Goal: Book appointment/travel/reservation

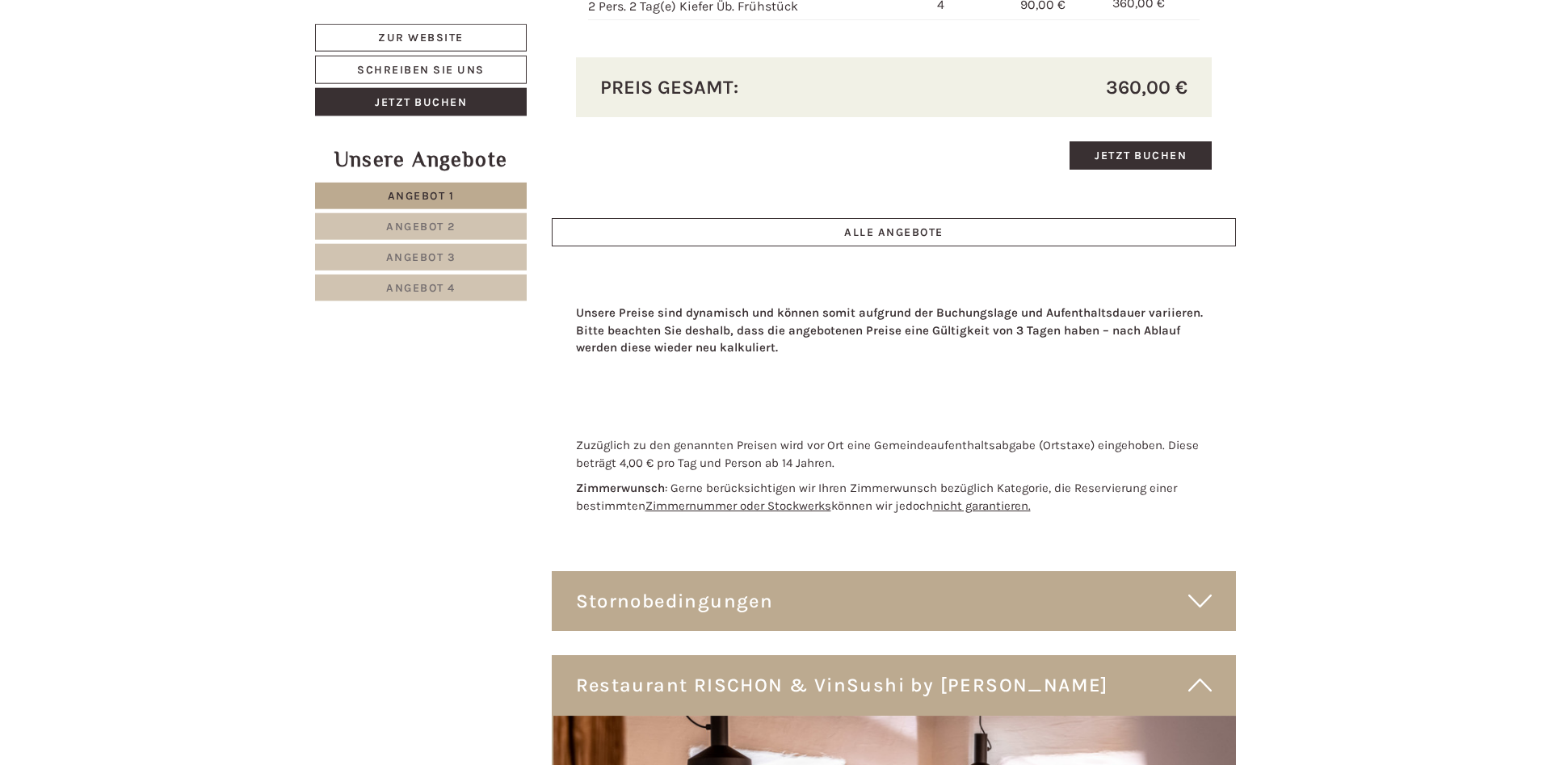
scroll to position [5438, 0]
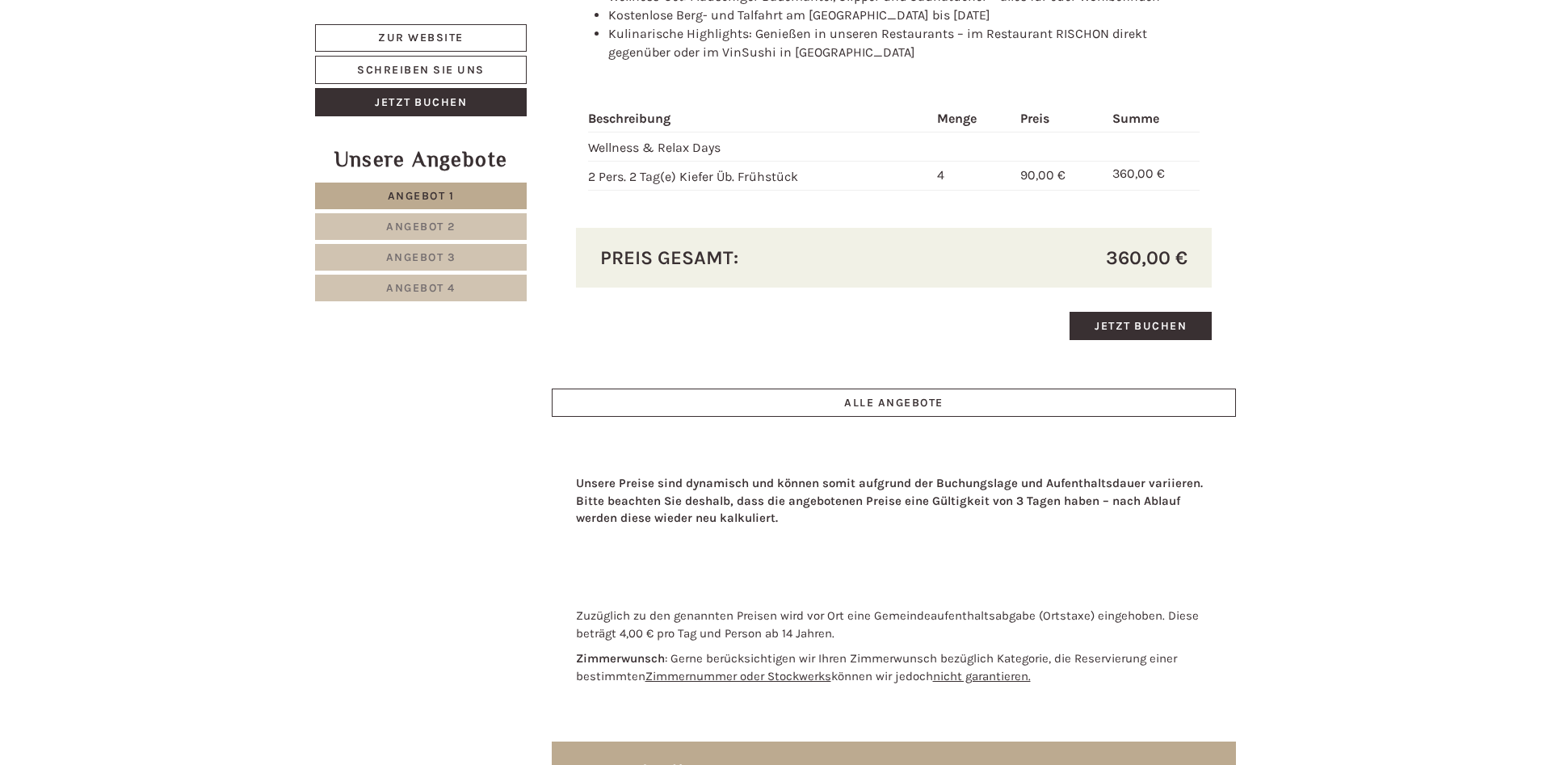
click at [442, 281] on link "Angebot 4" at bounding box center [421, 288] width 212 height 27
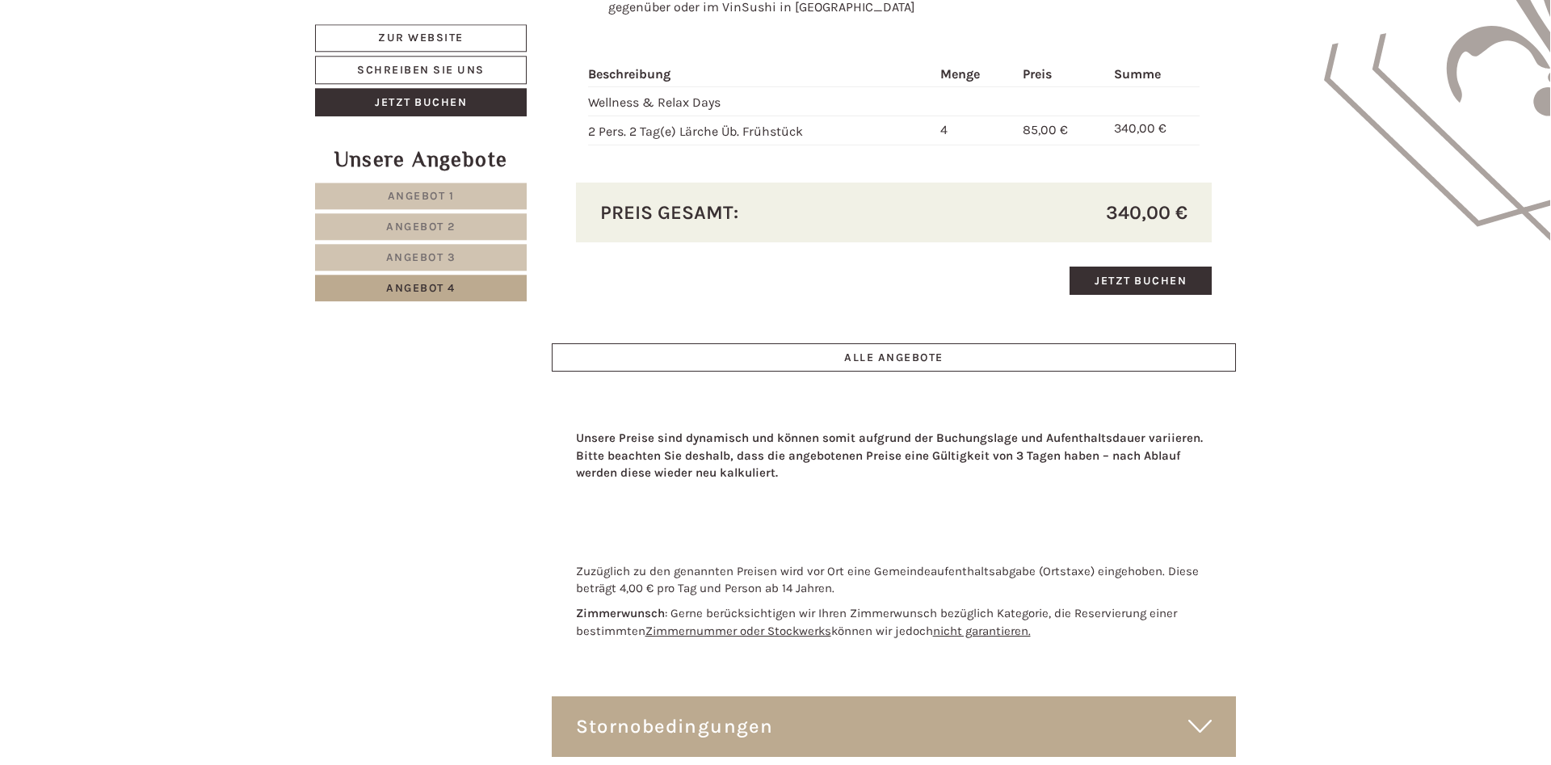
scroll to position [2192, 0]
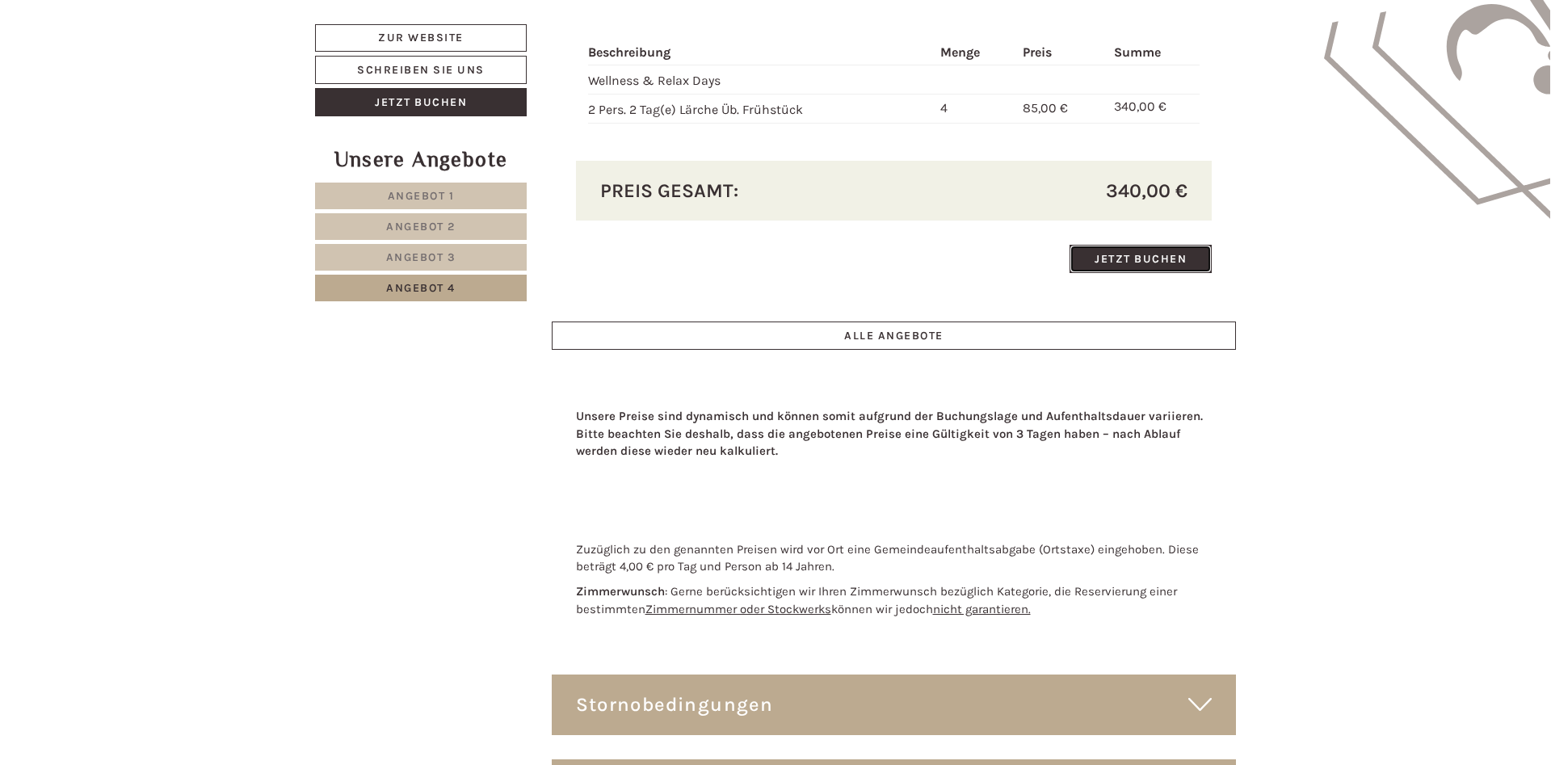
click at [1163, 260] on link "Jetzt buchen" at bounding box center [1141, 259] width 142 height 28
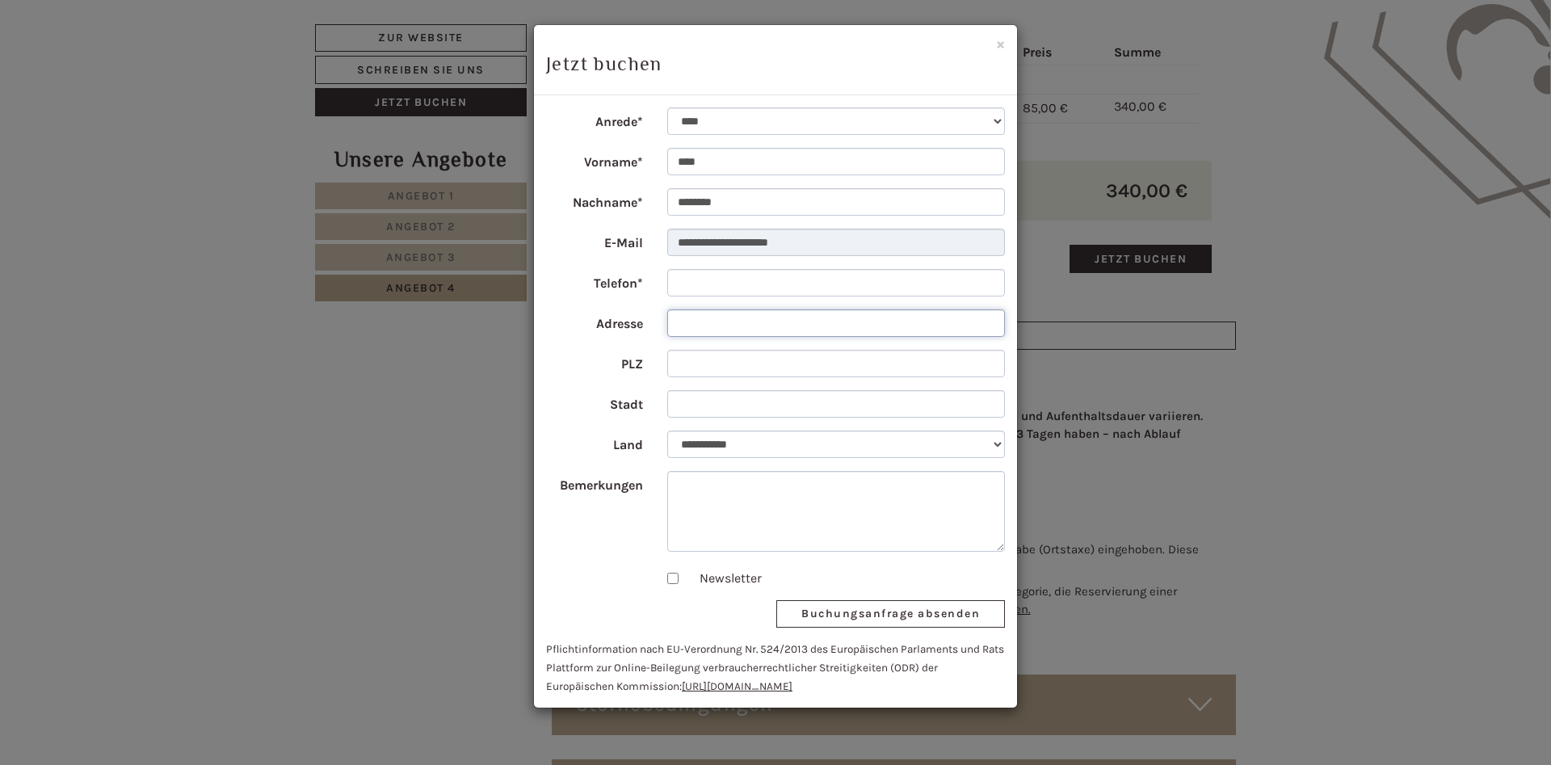
click at [713, 319] on input "Adresse" at bounding box center [836, 322] width 338 height 27
type input "**********"
click at [738, 367] on input "PLZ" at bounding box center [836, 363] width 338 height 27
type input "*****"
click at [686, 405] on input "Stadt" at bounding box center [836, 403] width 338 height 27
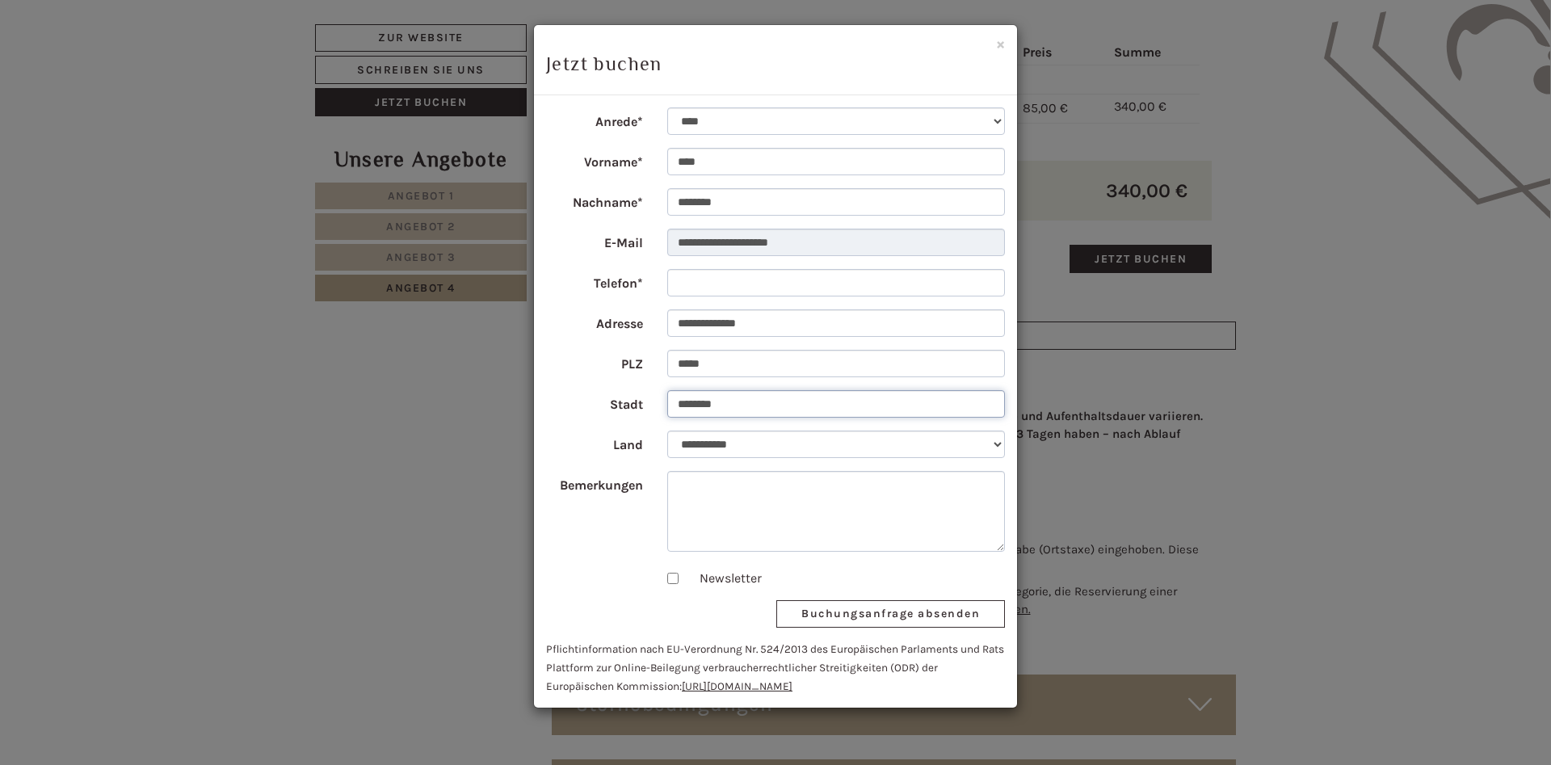
type input "********"
click at [845, 617] on button "Buchungsanfrage absenden" at bounding box center [890, 613] width 229 height 27
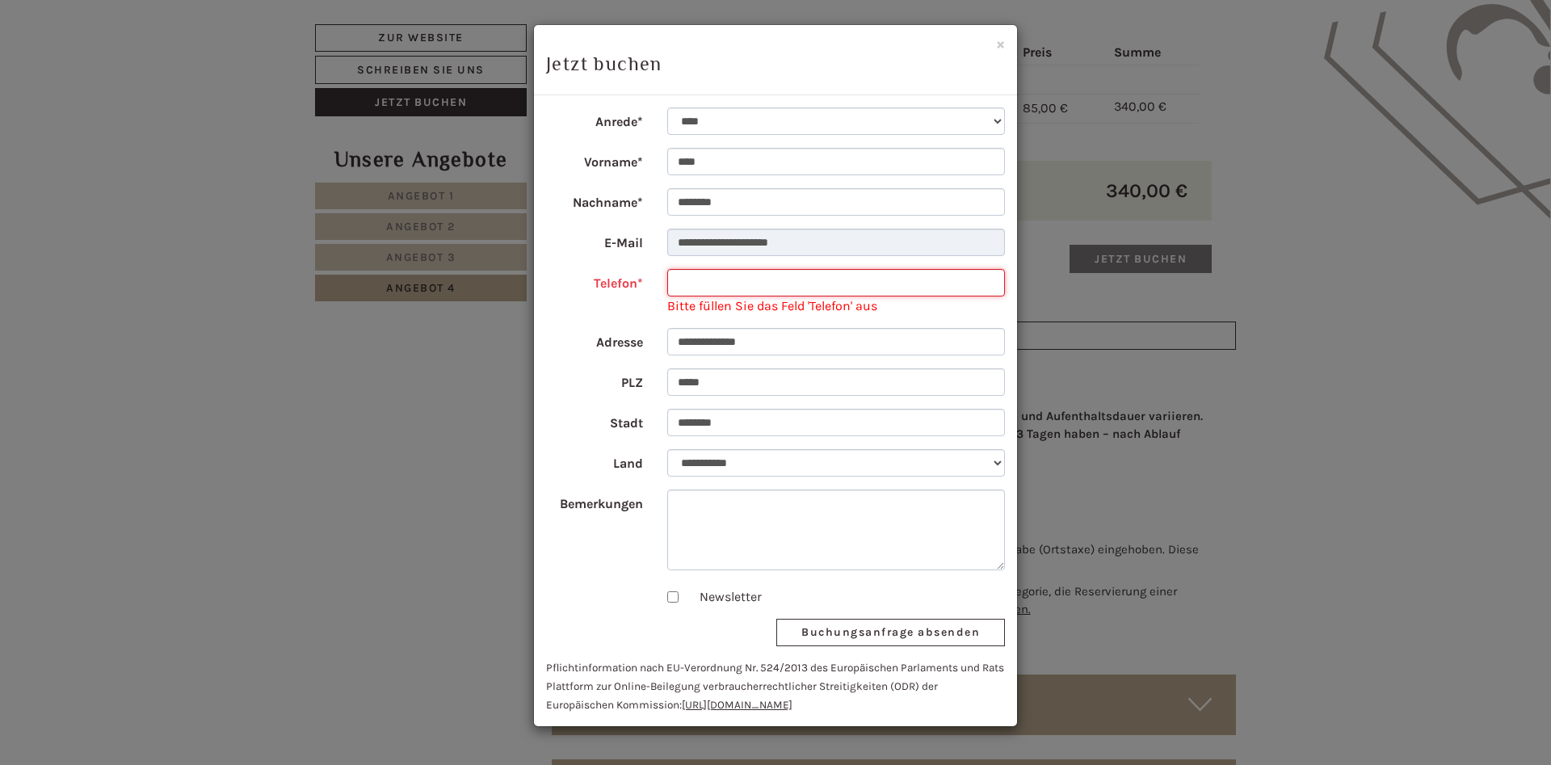
click at [751, 283] on input "Telefon*" at bounding box center [836, 282] width 338 height 27
click at [674, 283] on input "**********" at bounding box center [836, 282] width 338 height 27
type input "**********"
click at [925, 628] on button "Buchungsanfrage absenden" at bounding box center [890, 632] width 229 height 27
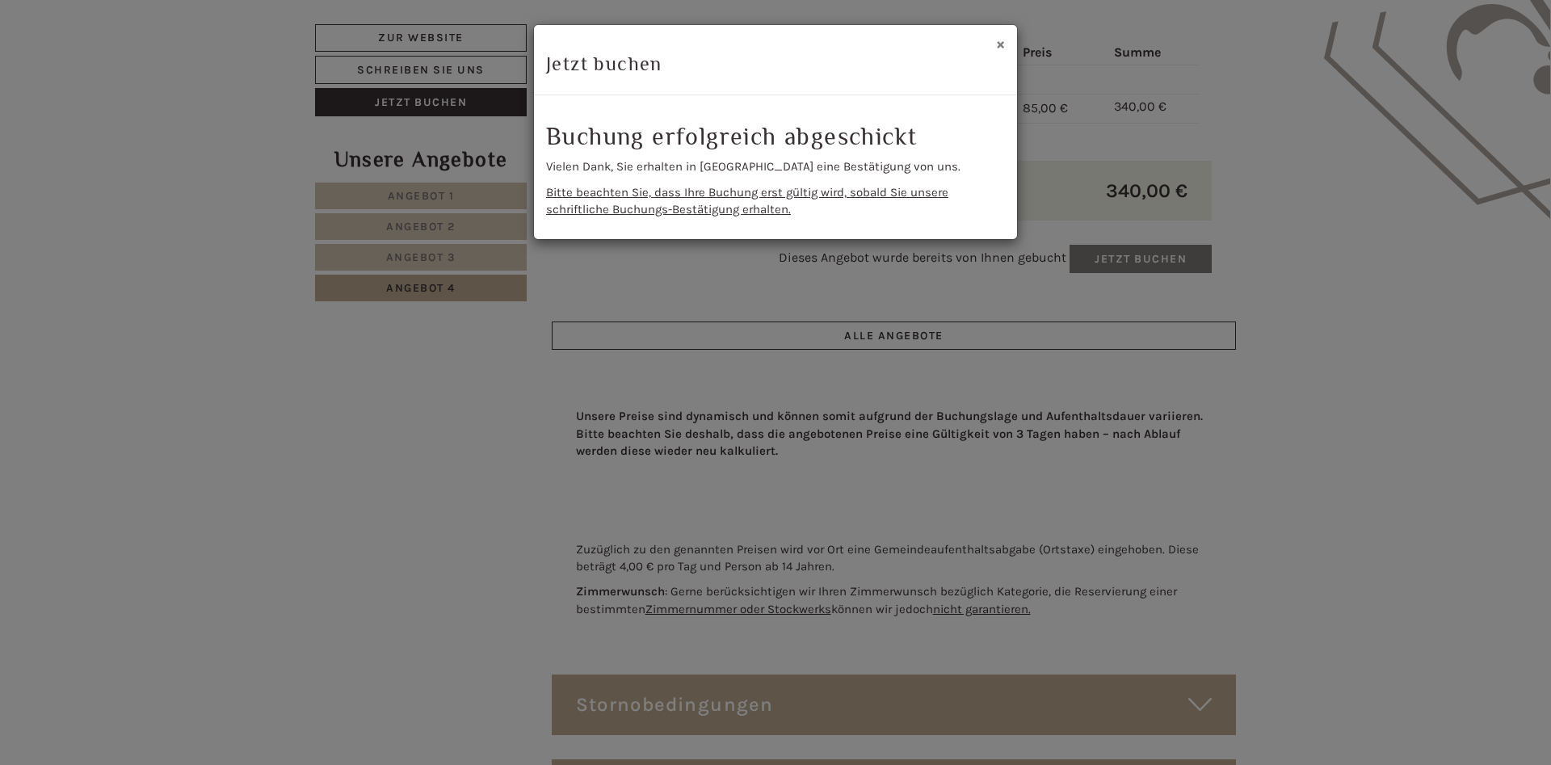
click at [1001, 43] on button "×" at bounding box center [1000, 44] width 9 height 17
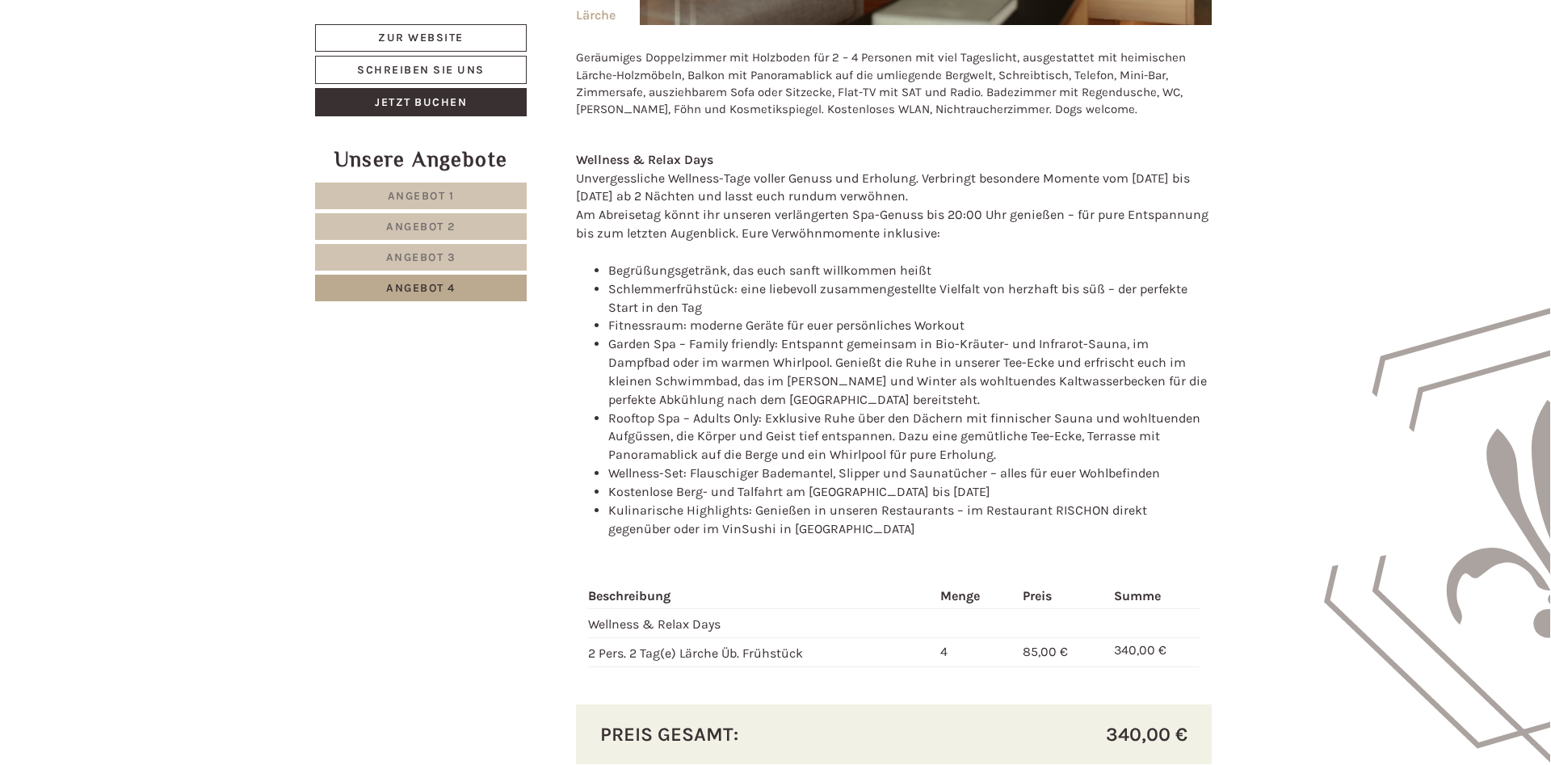
scroll to position [1977, 0]
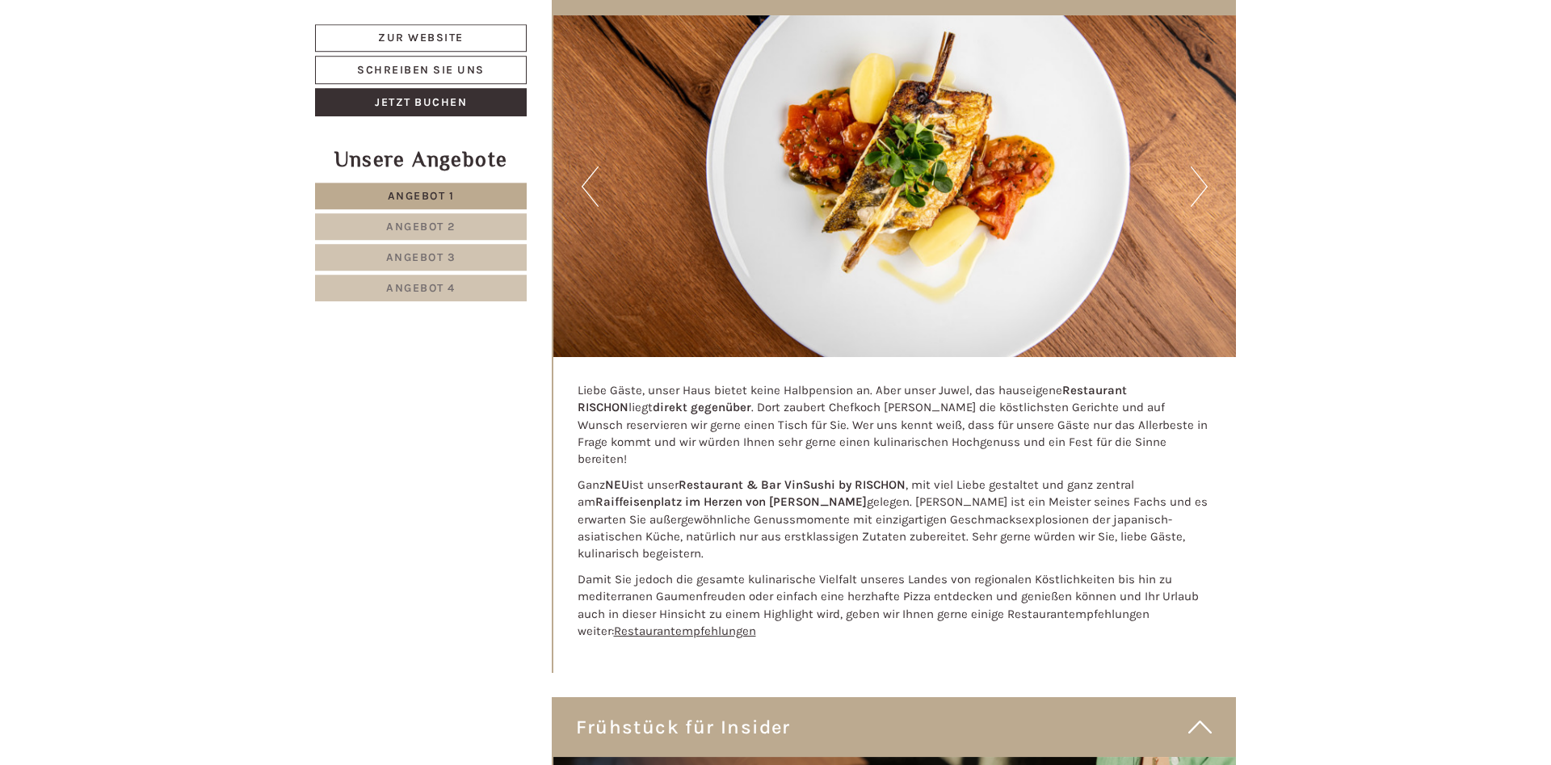
scroll to position [6262, 0]
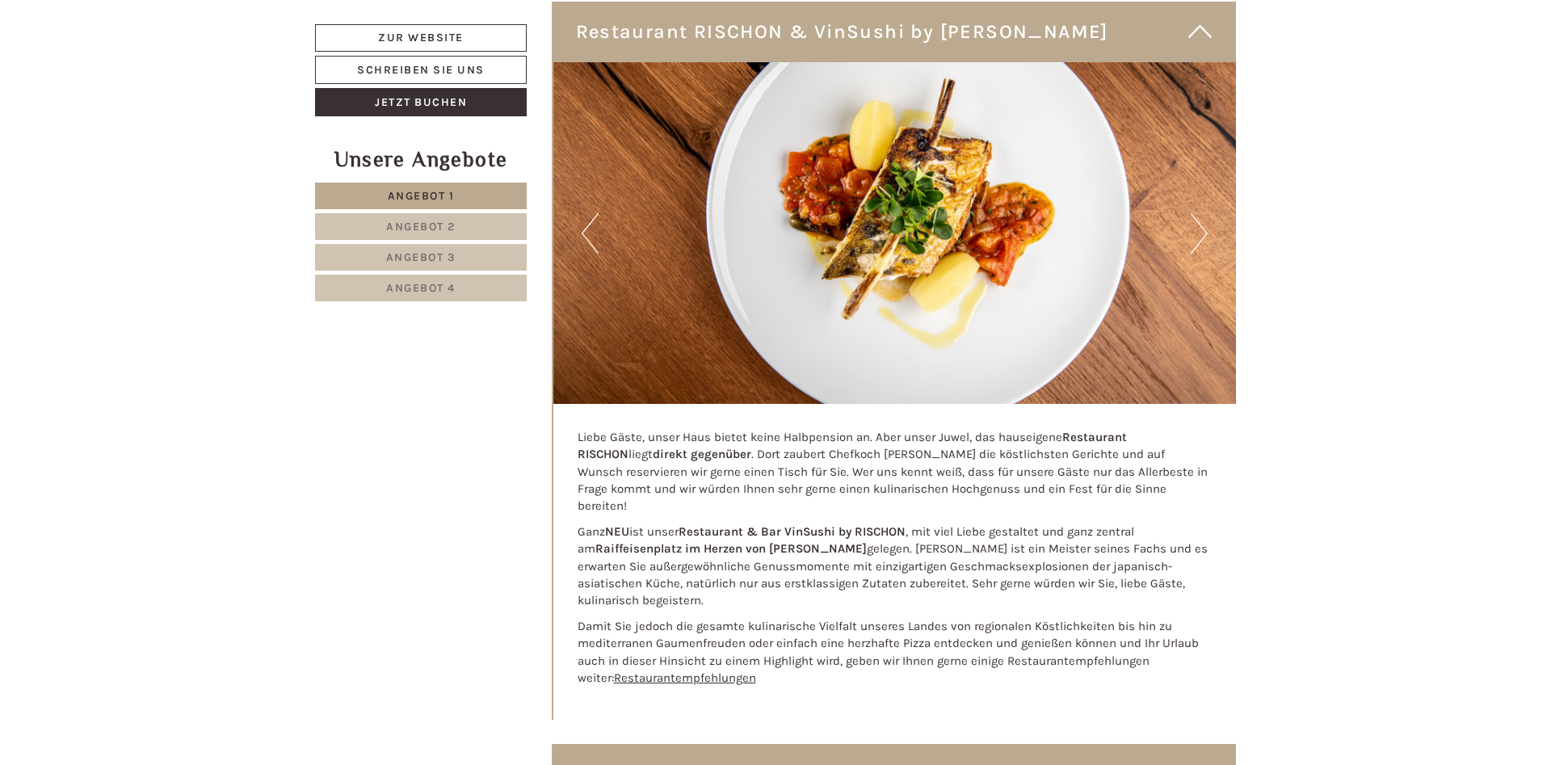
click at [465, 292] on link "Angebot 4" at bounding box center [421, 288] width 212 height 27
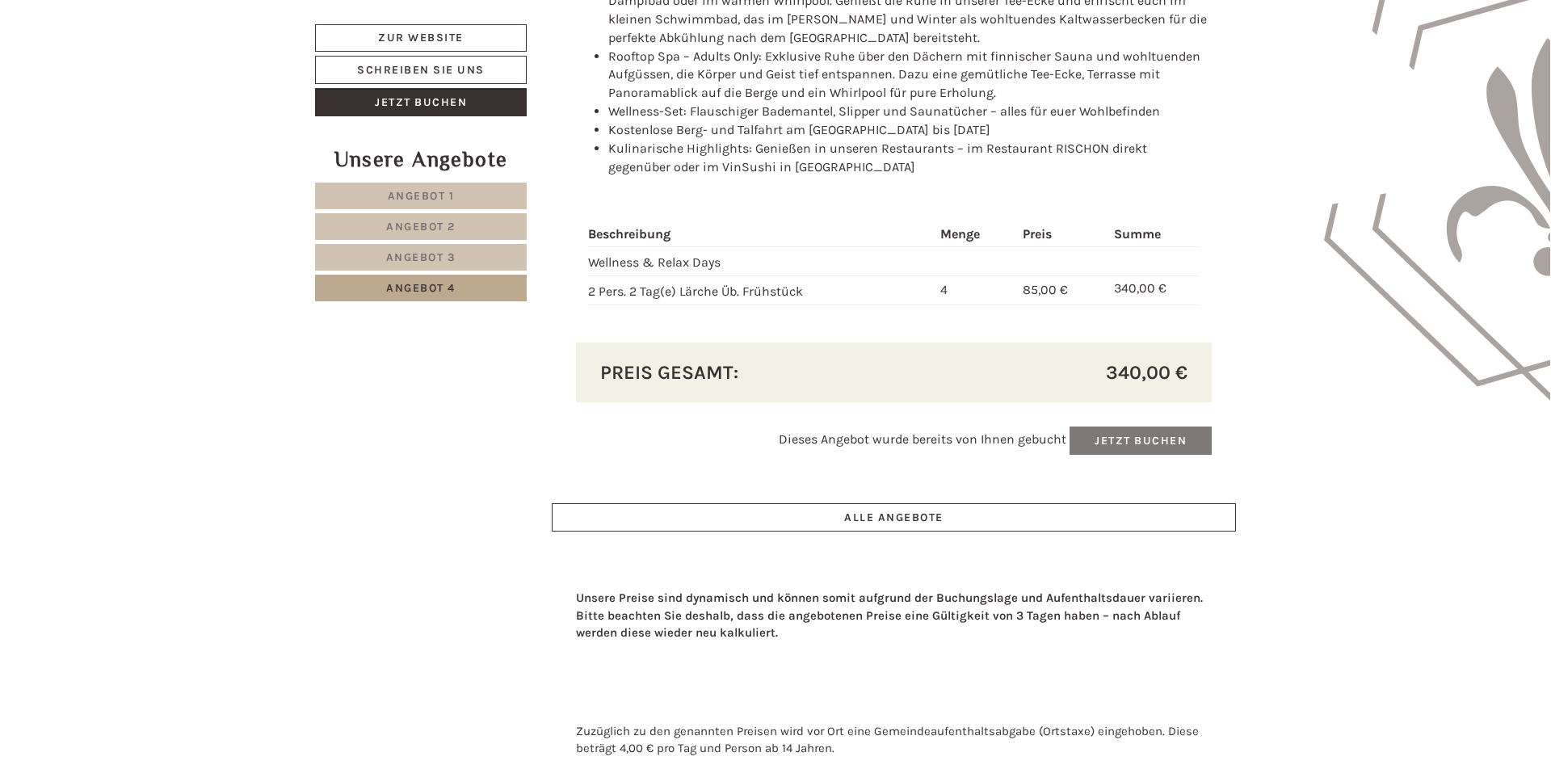
scroll to position [2027, 0]
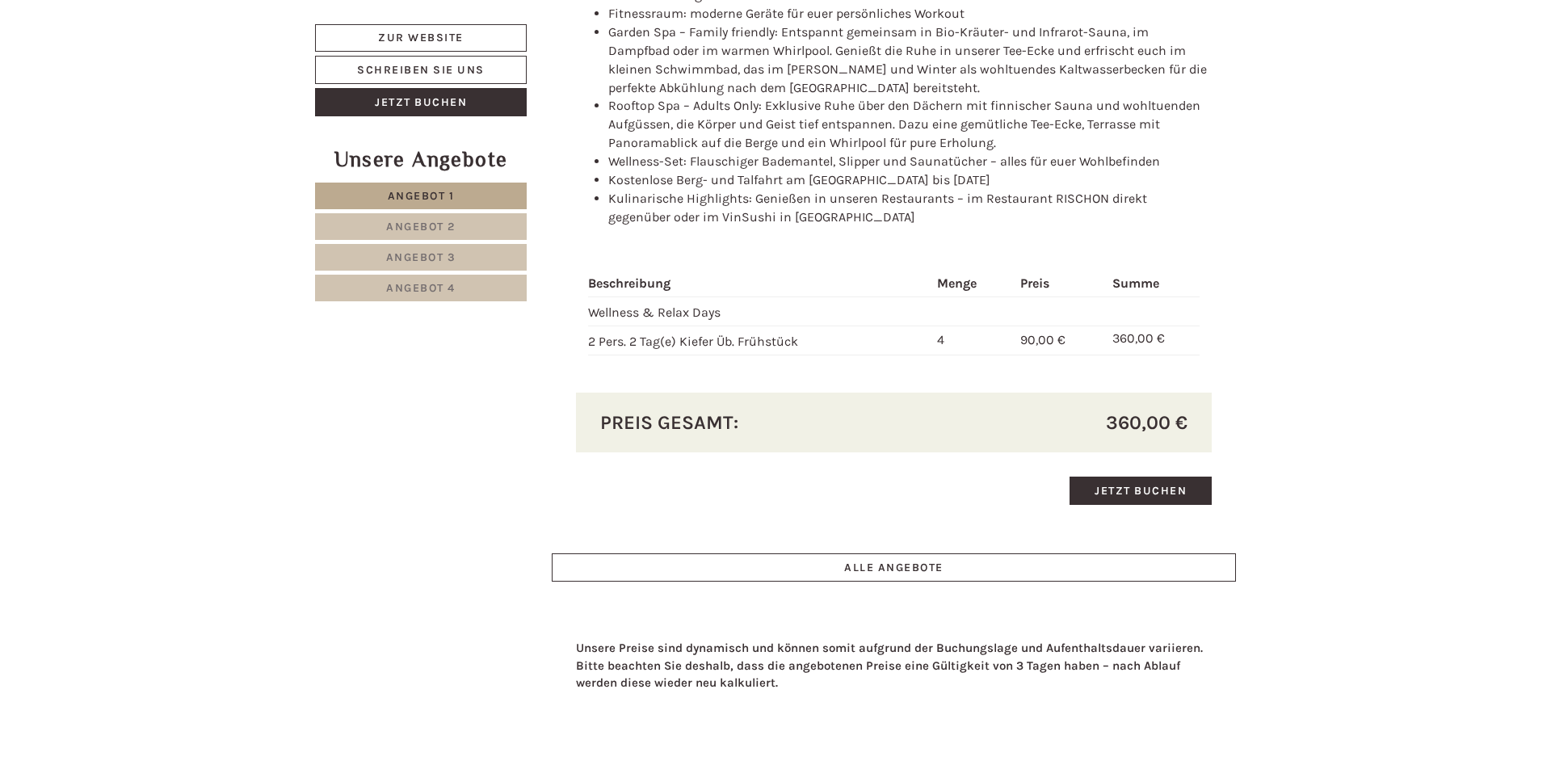
scroll to position [5603, 0]
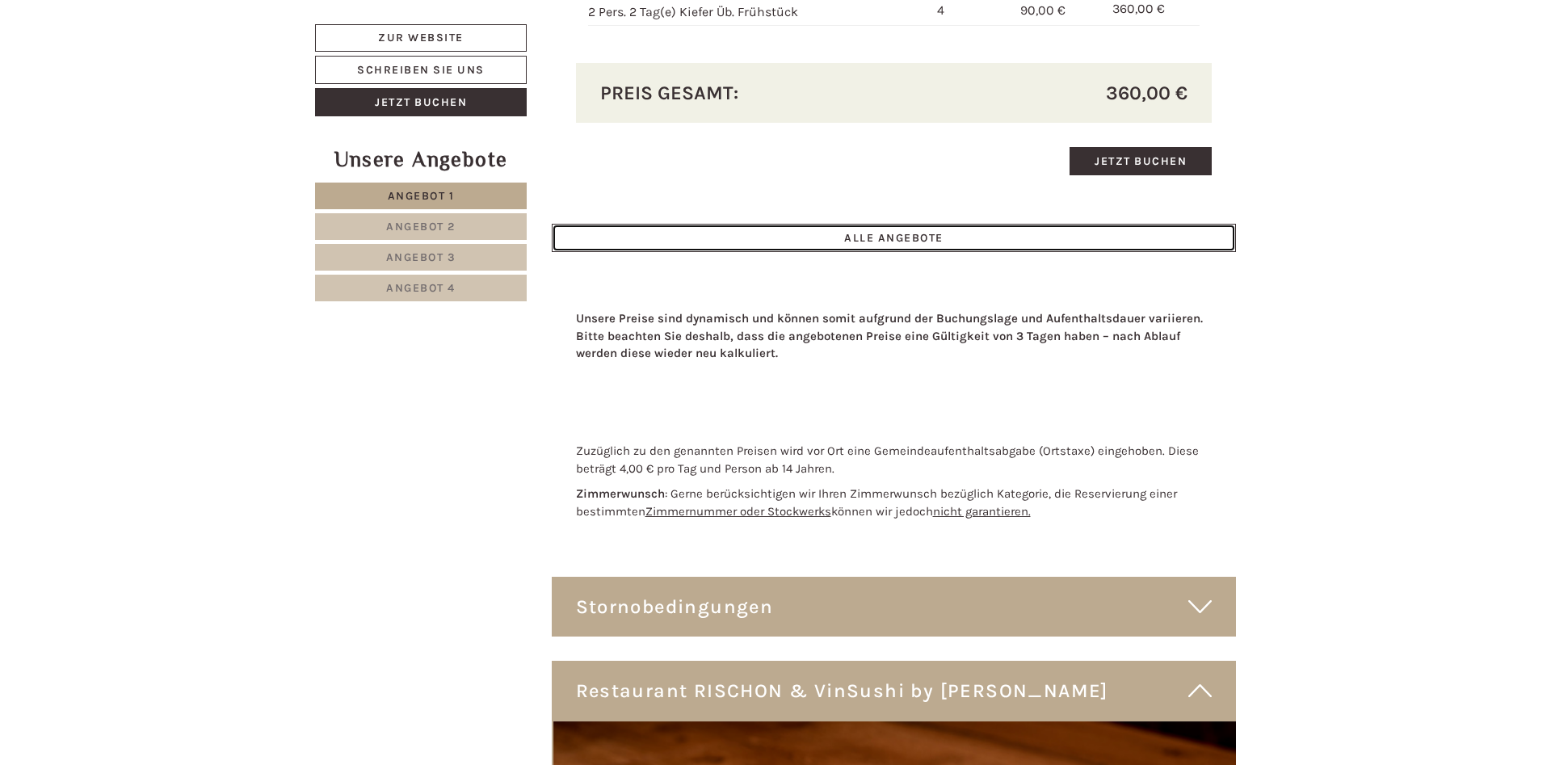
click at [889, 243] on link "ALLE ANGEBOTE" at bounding box center [894, 238] width 685 height 28
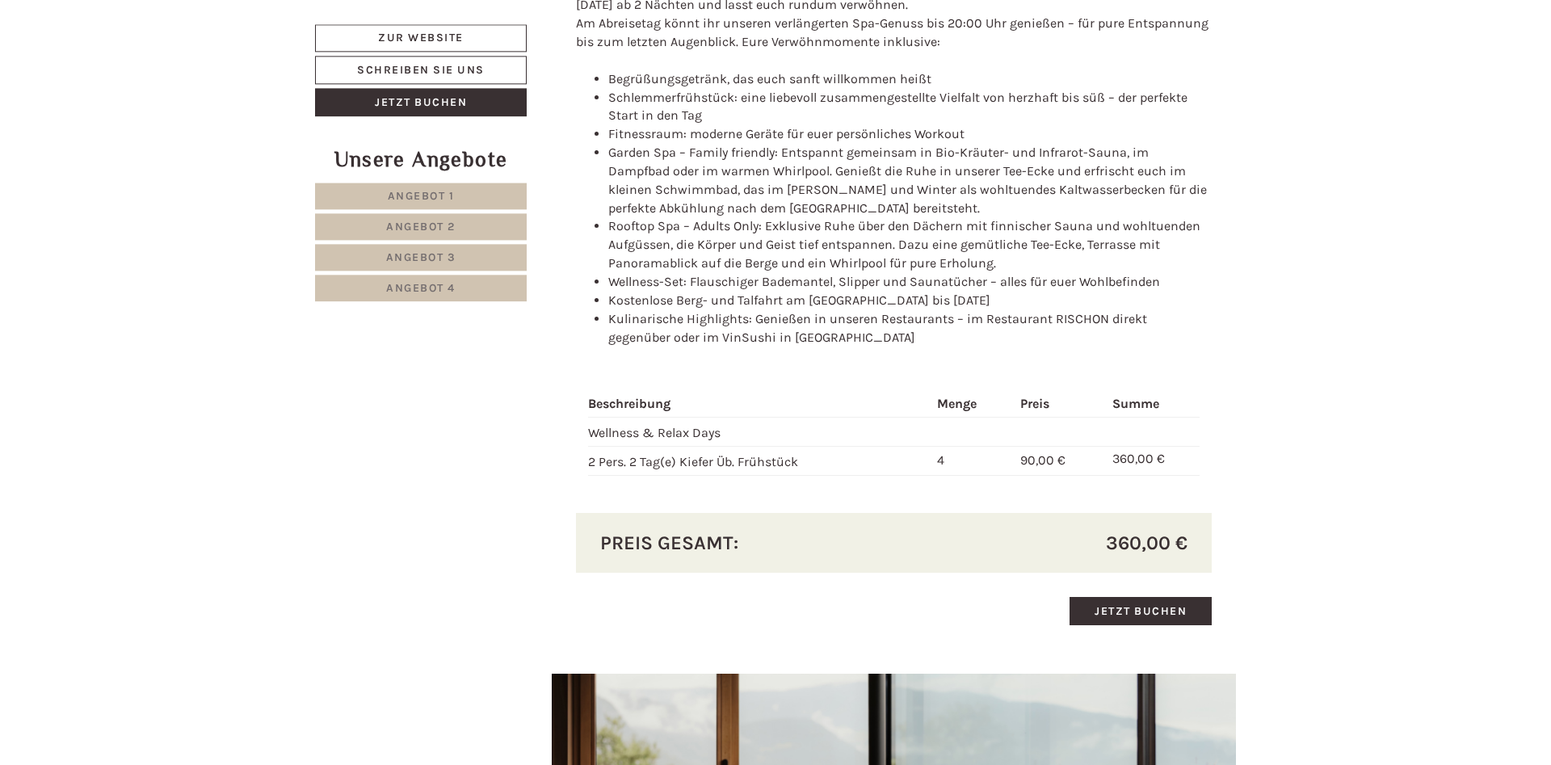
scroll to position [4664, 0]
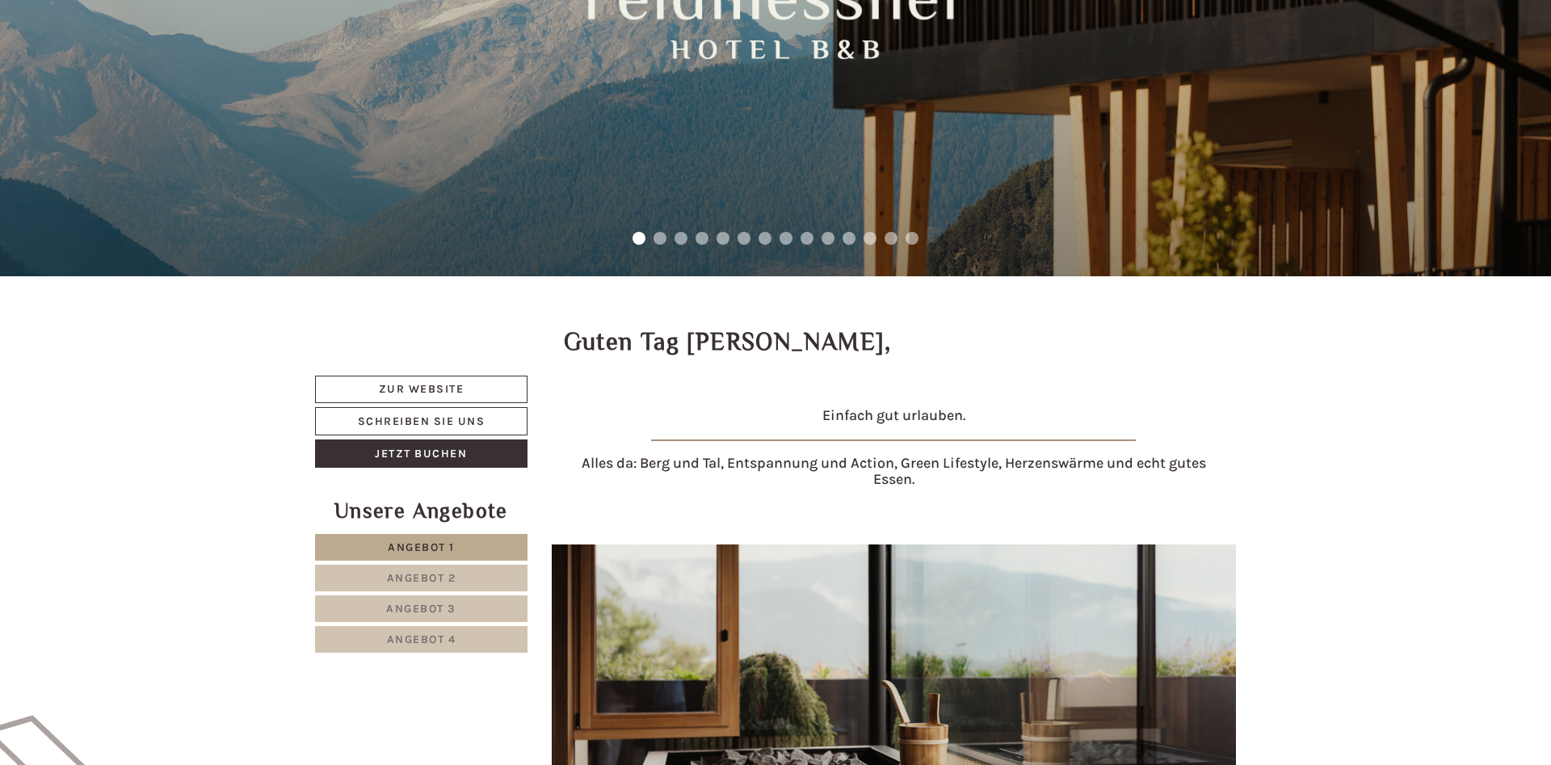
scroll to position [659, 0]
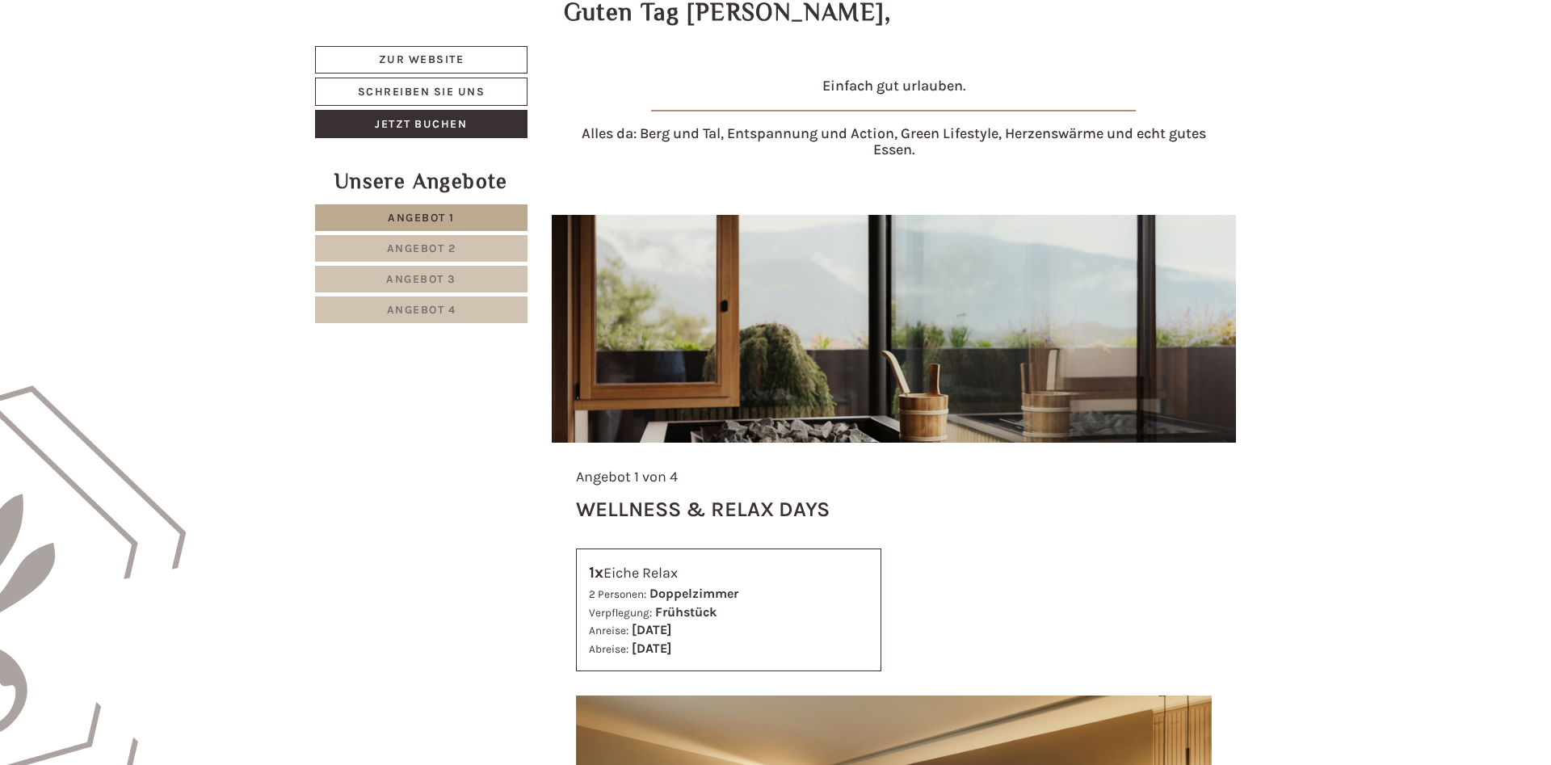
click at [443, 315] on span "Angebot 4" at bounding box center [421, 310] width 69 height 14
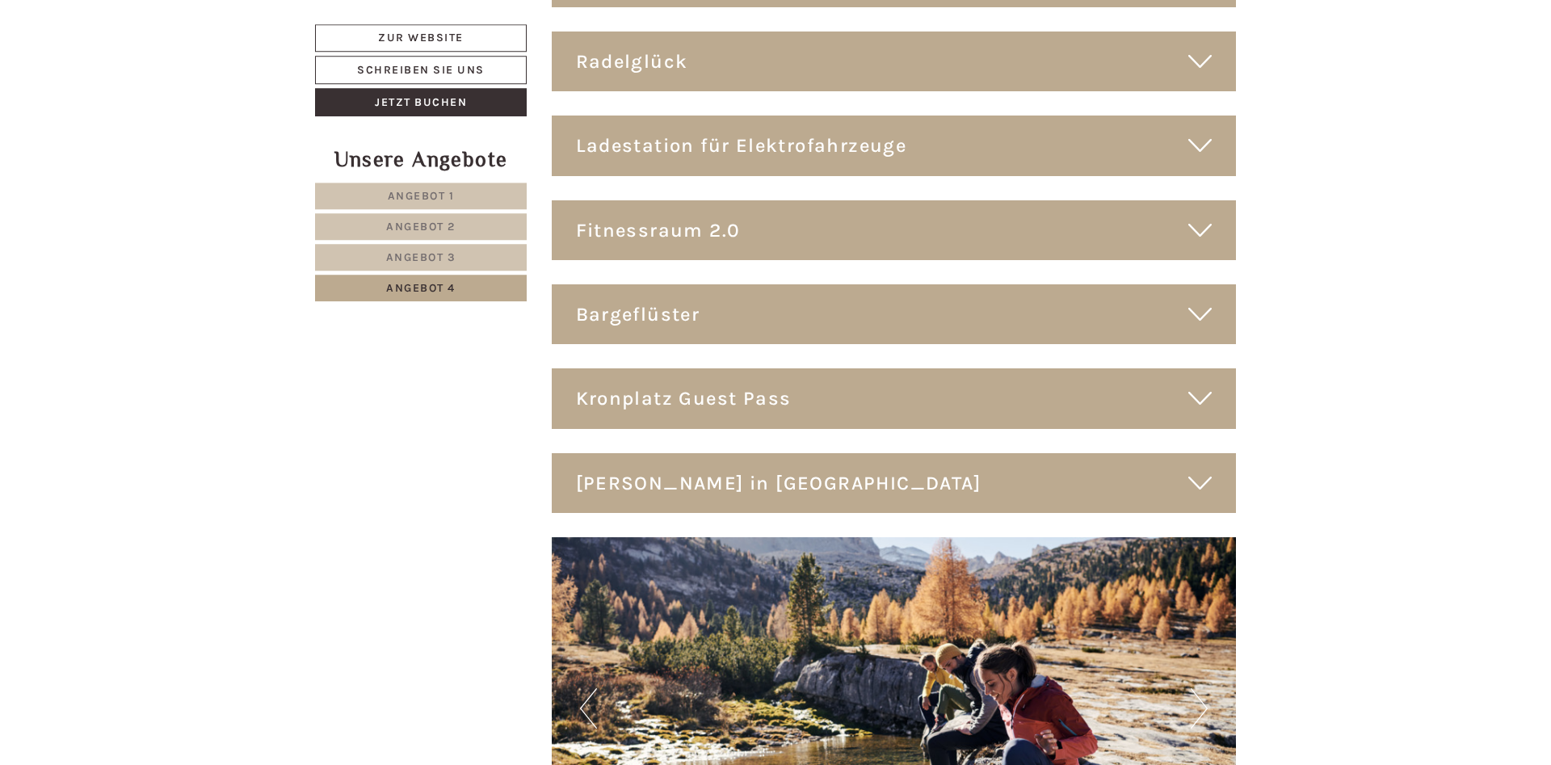
scroll to position [5900, 0]
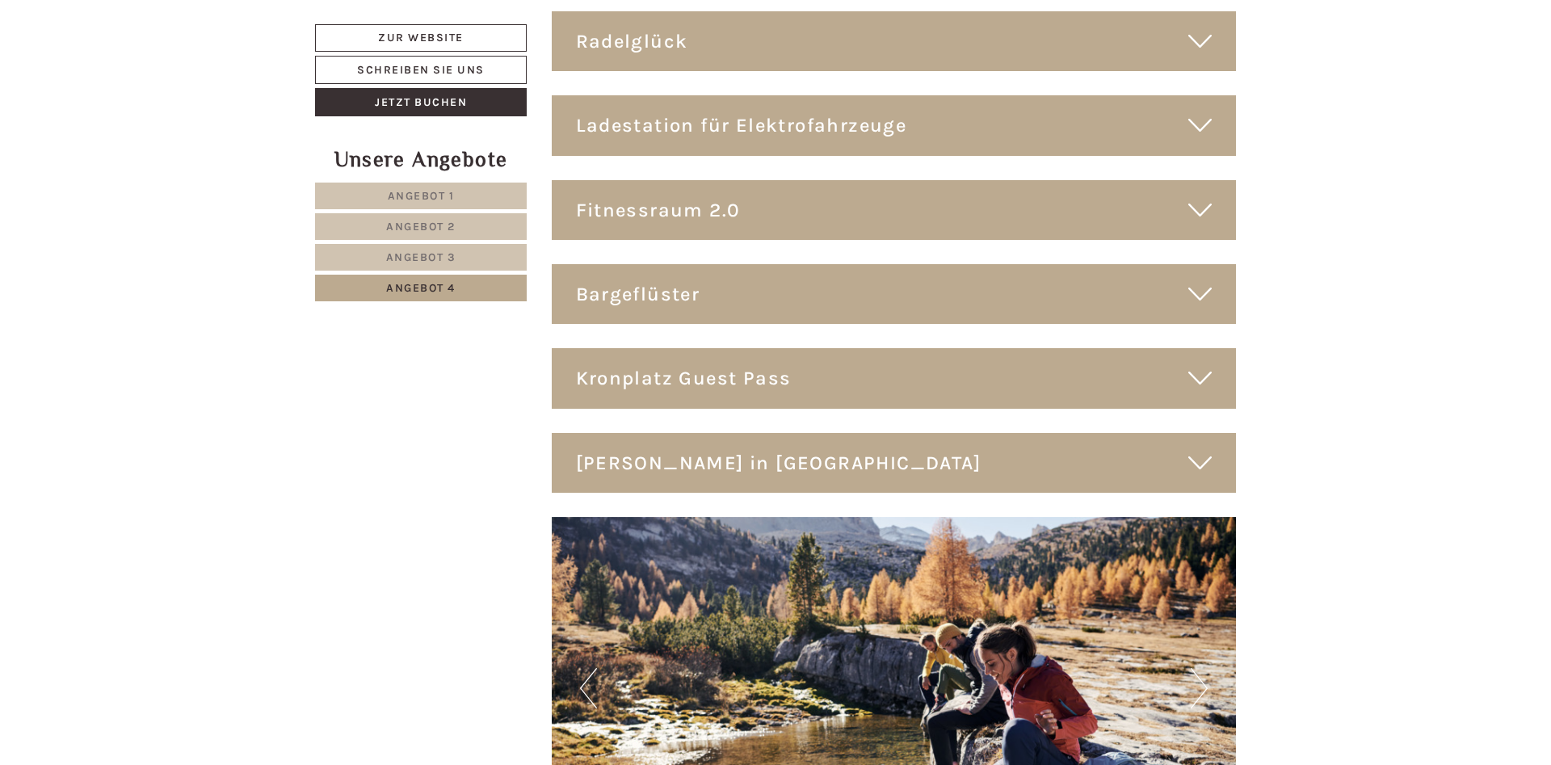
click at [1205, 280] on icon at bounding box center [1199, 293] width 23 height 27
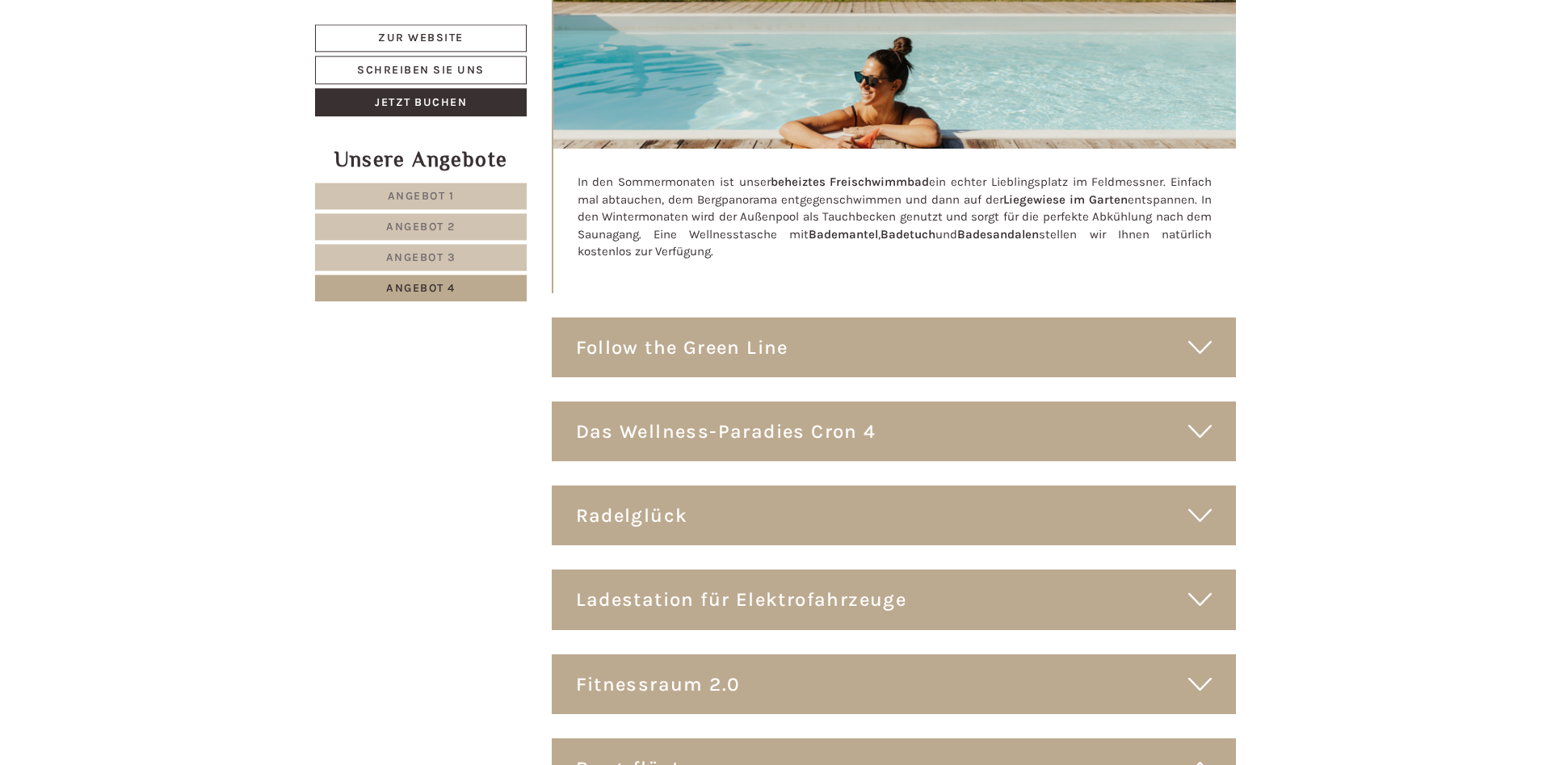
scroll to position [5389, 0]
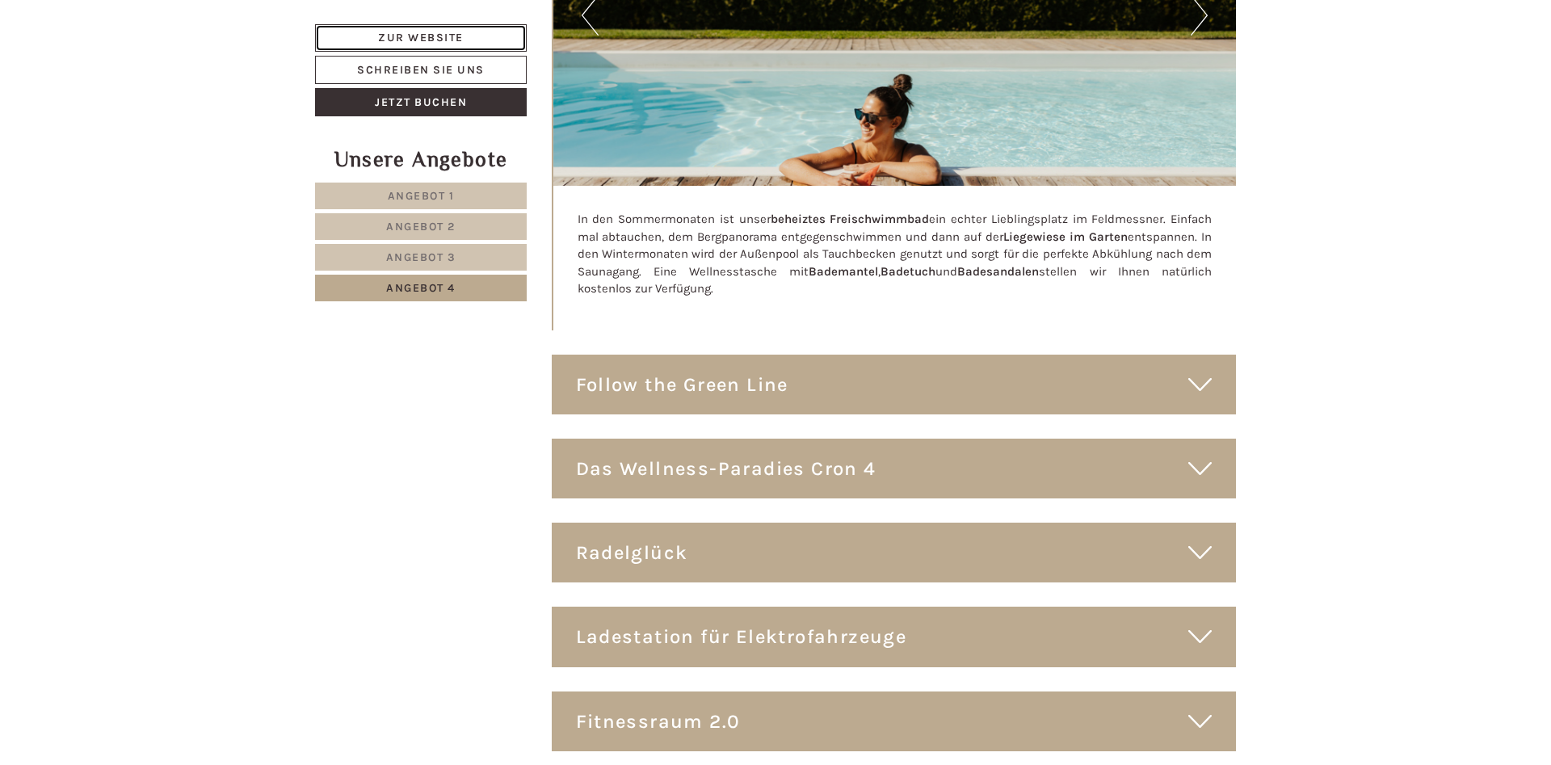
click at [471, 38] on link "Zur Website" at bounding box center [421, 37] width 212 height 27
